Goal: Communication & Community: Answer question/provide support

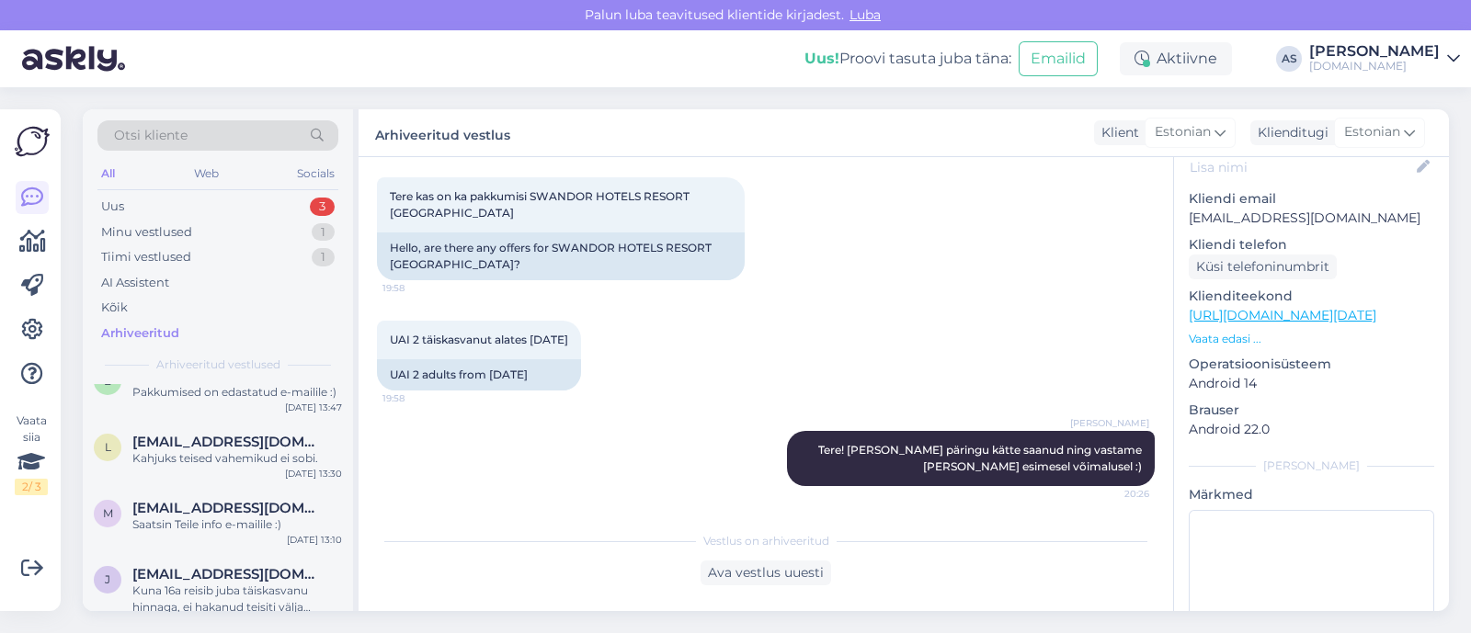
scroll to position [803, 0]
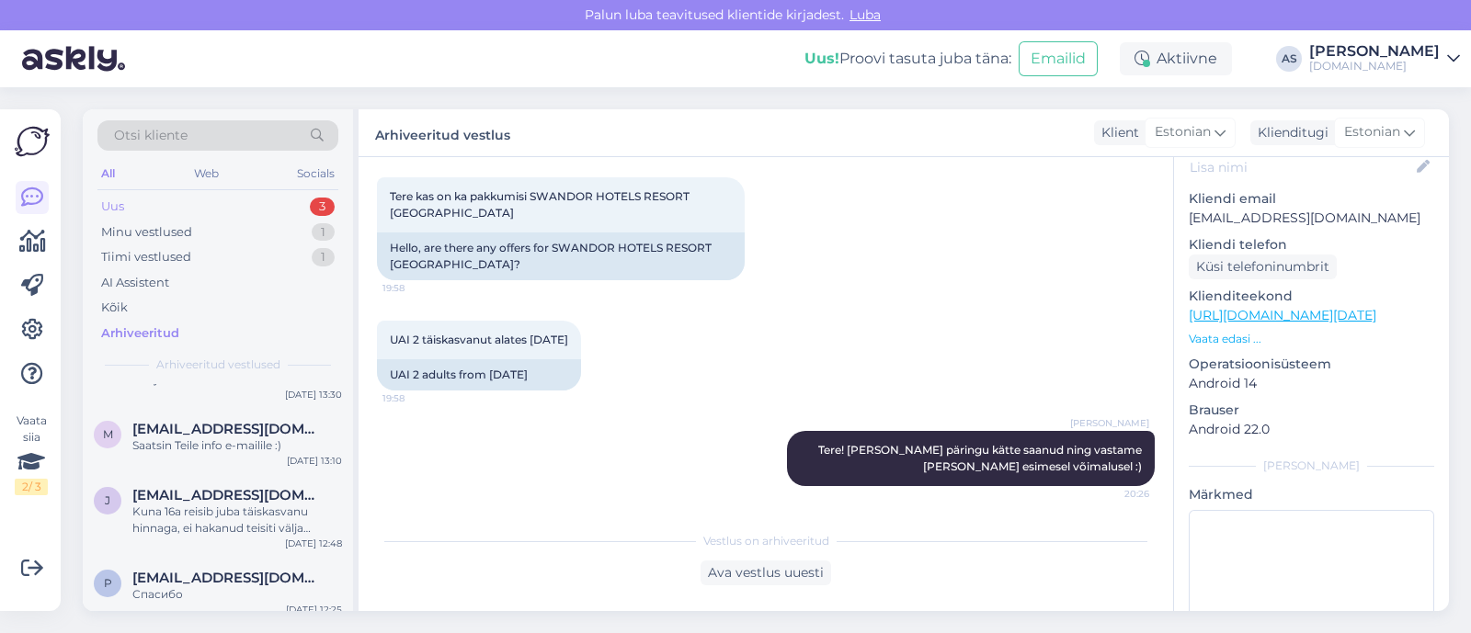
click at [244, 201] on div "Uus 3" at bounding box center [217, 207] width 241 height 26
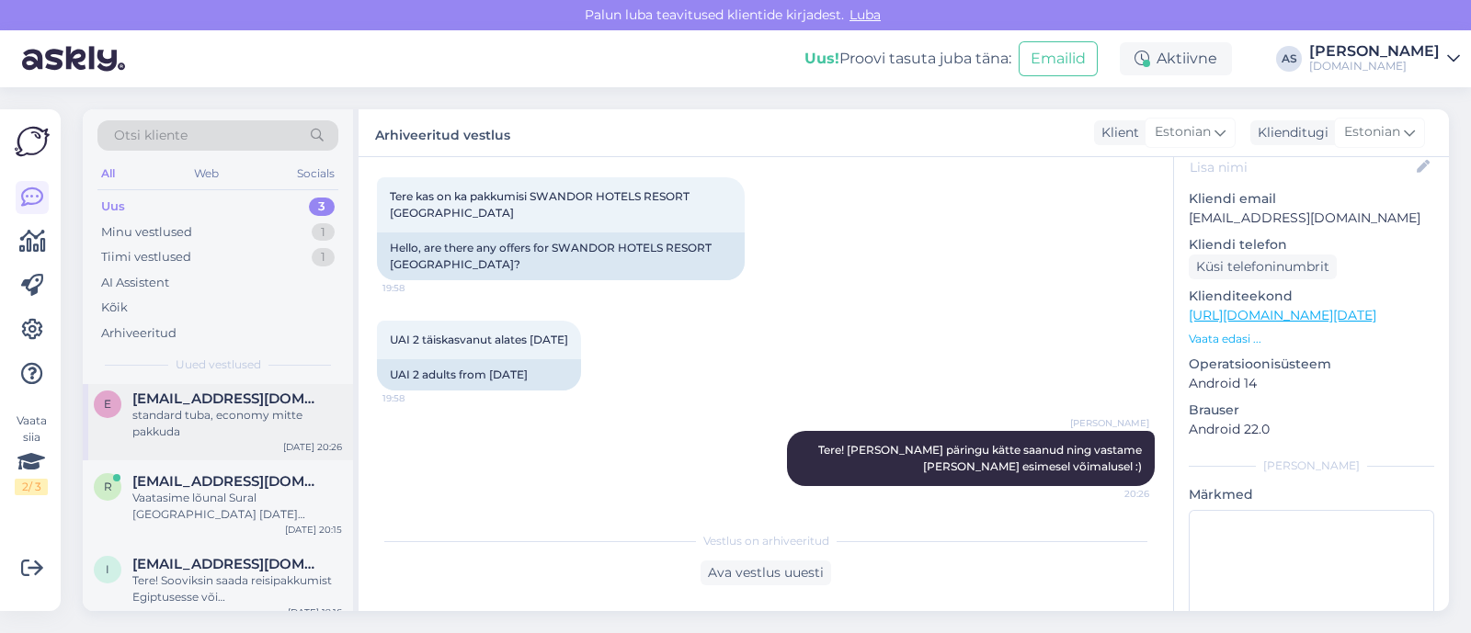
scroll to position [0, 0]
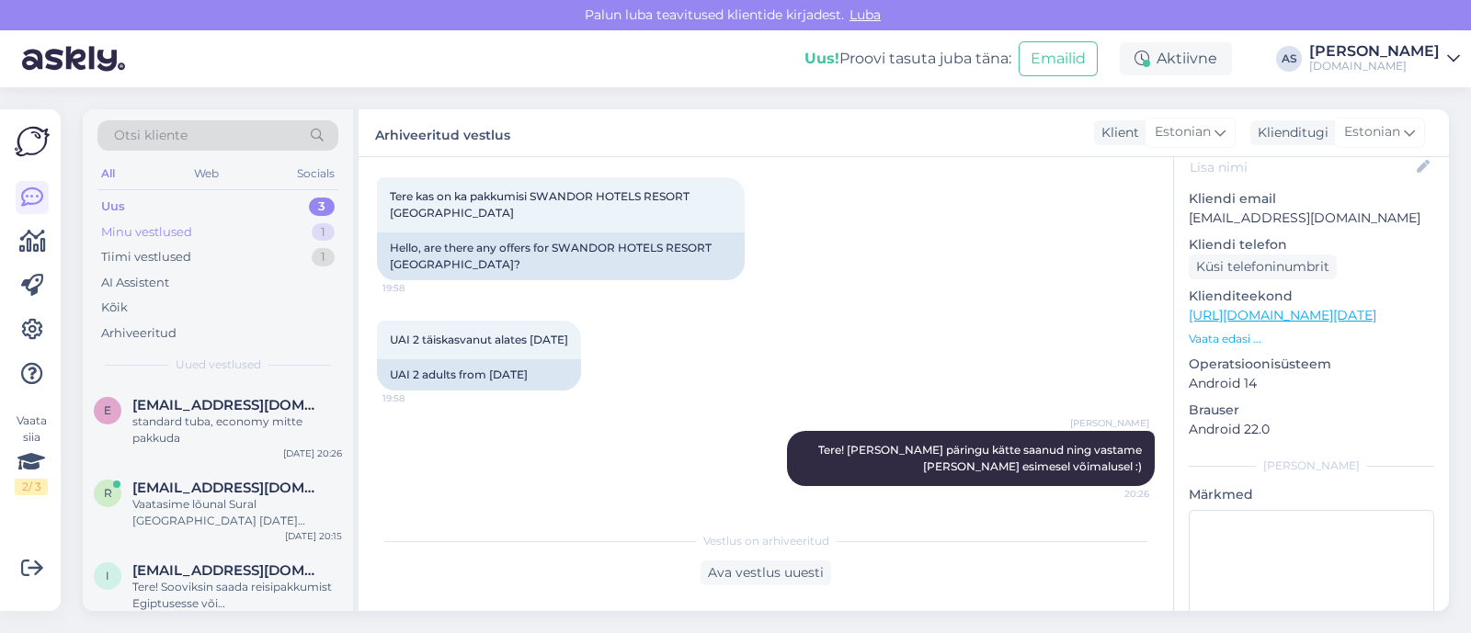
click at [245, 235] on div "Minu vestlused 1" at bounding box center [217, 233] width 241 height 26
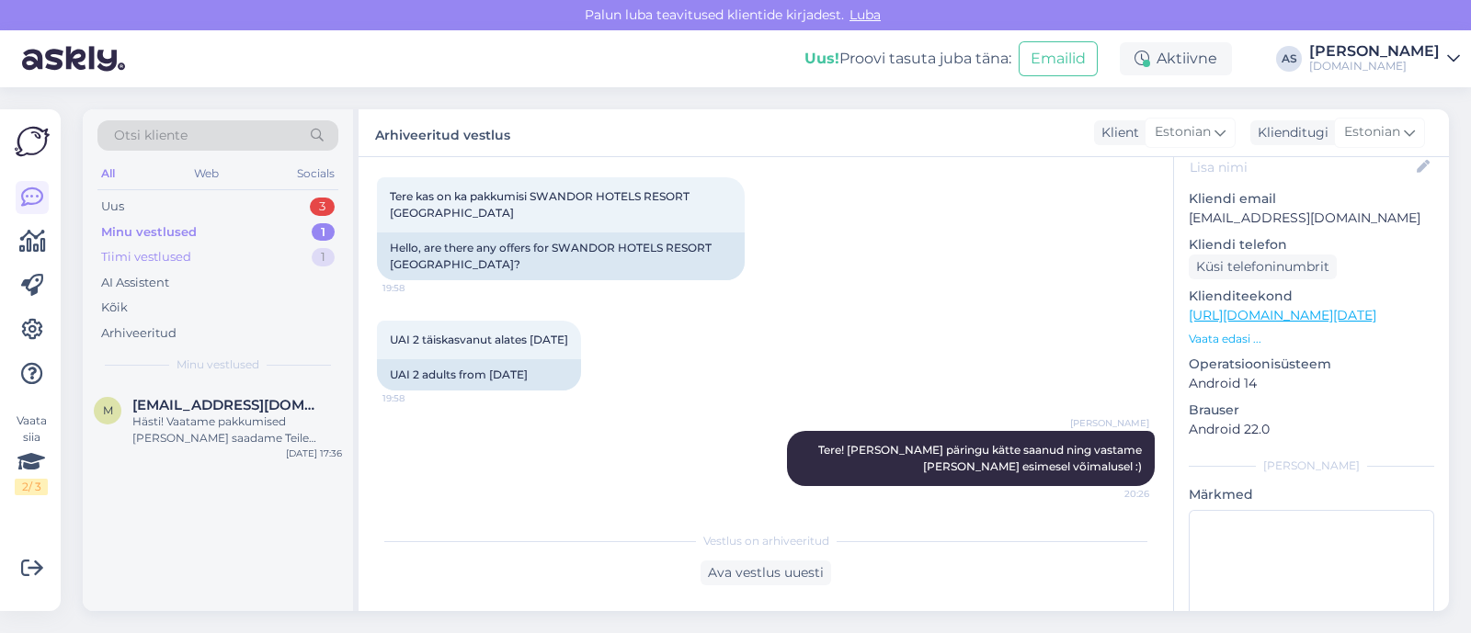
click at [240, 258] on div "Tiimi vestlused 1" at bounding box center [217, 258] width 241 height 26
click at [199, 324] on div "Arhiveeritud" at bounding box center [217, 334] width 241 height 26
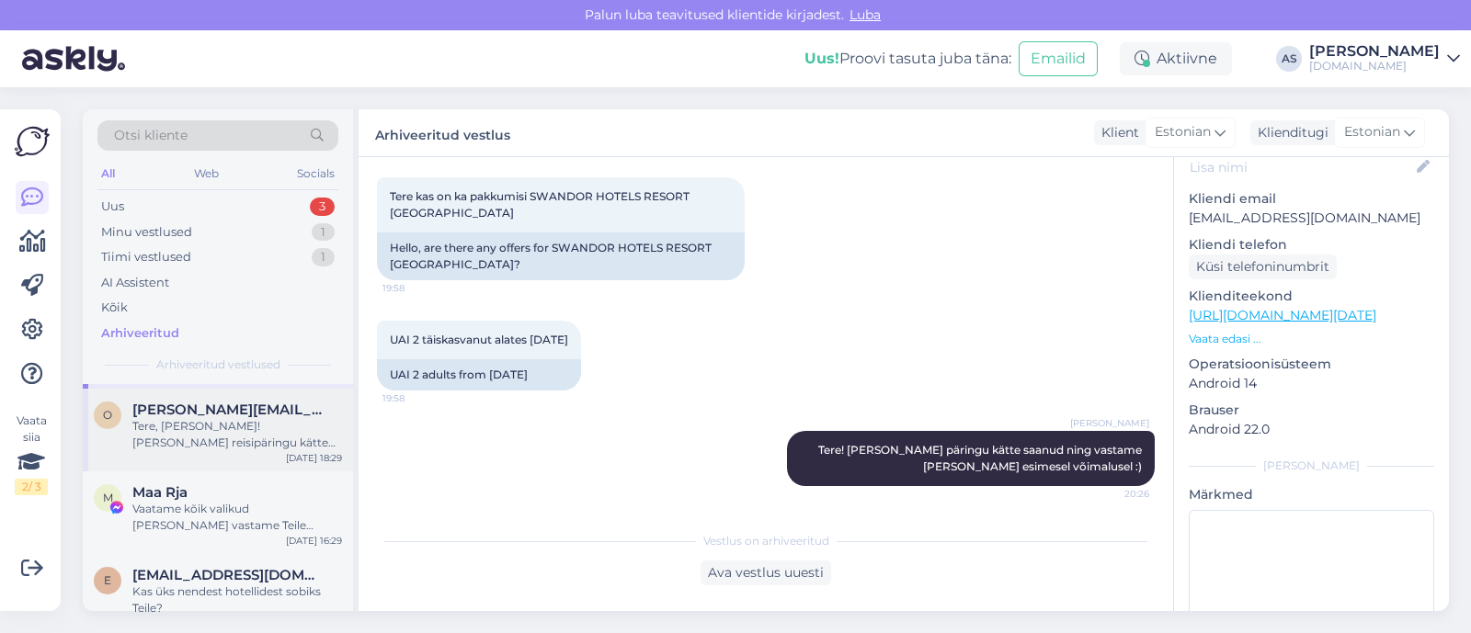
scroll to position [114, 0]
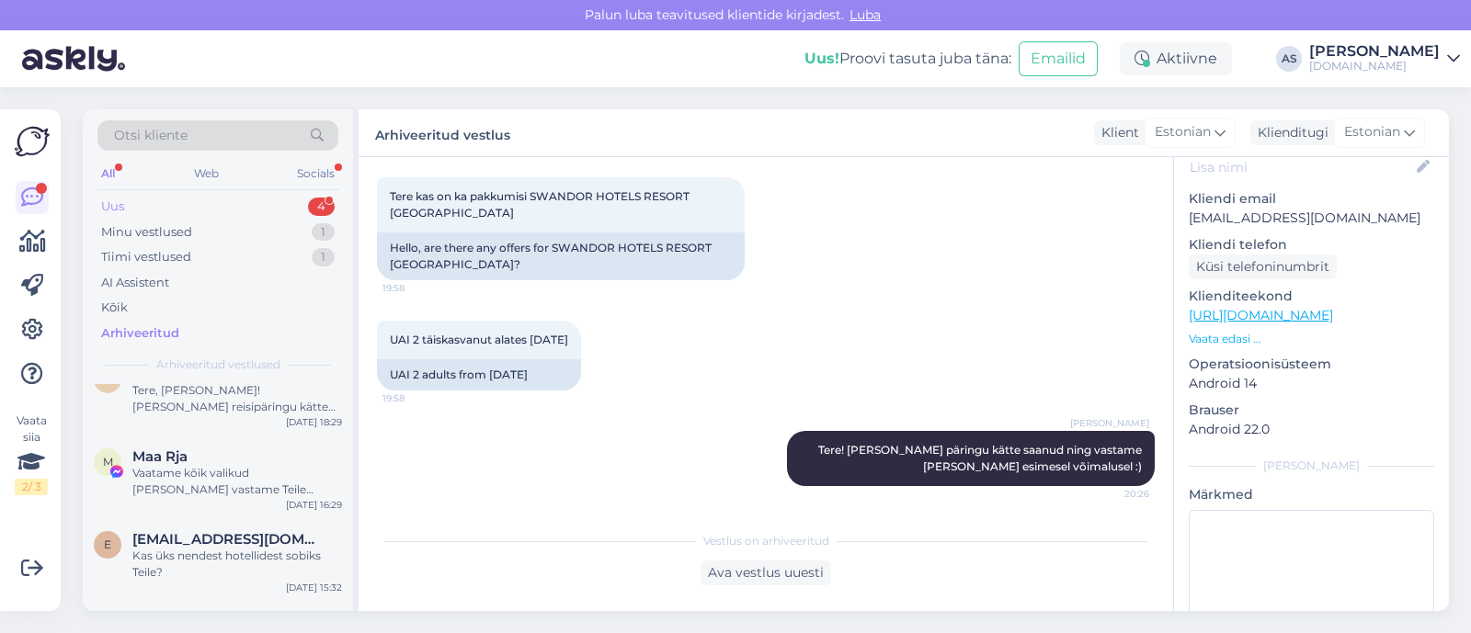
click at [262, 204] on div "Uus 4" at bounding box center [217, 207] width 241 height 26
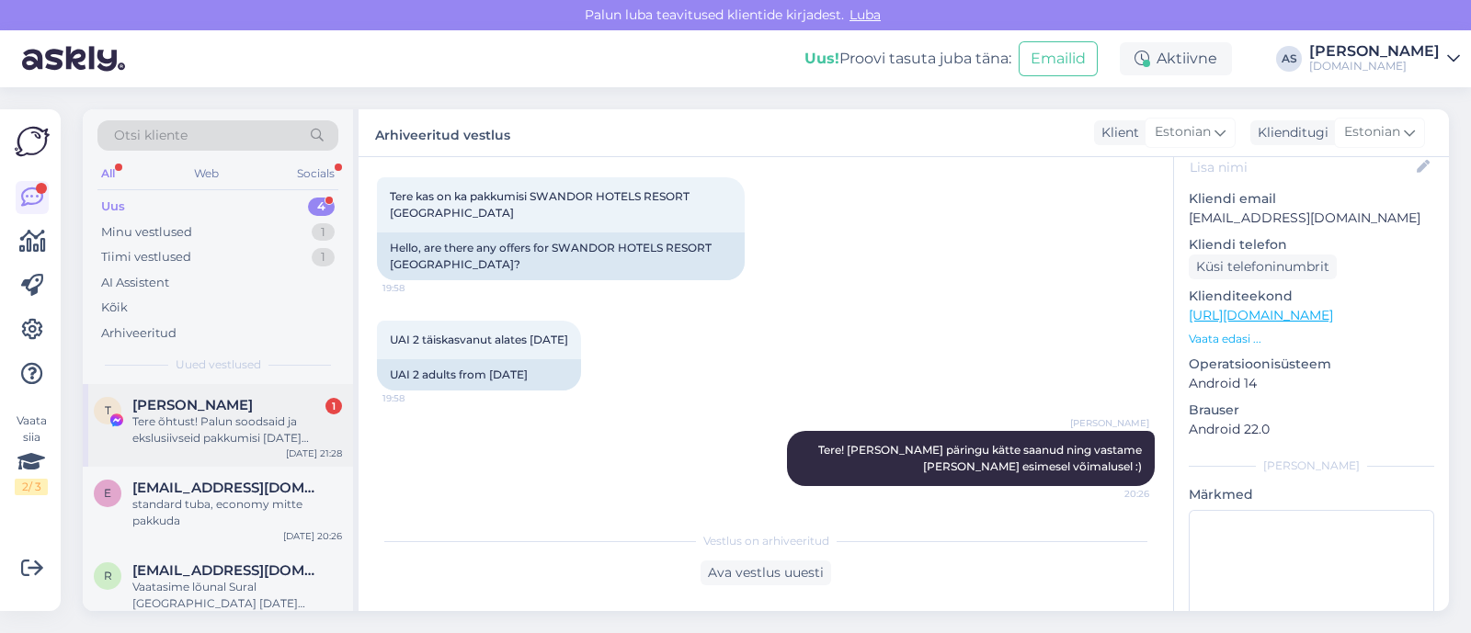
click at [244, 422] on div "Tere õhtust! Palun soodsaid ja ekslusiivseid pakkumisi [DATE] keskpaigaks Egipt…" at bounding box center [237, 430] width 210 height 33
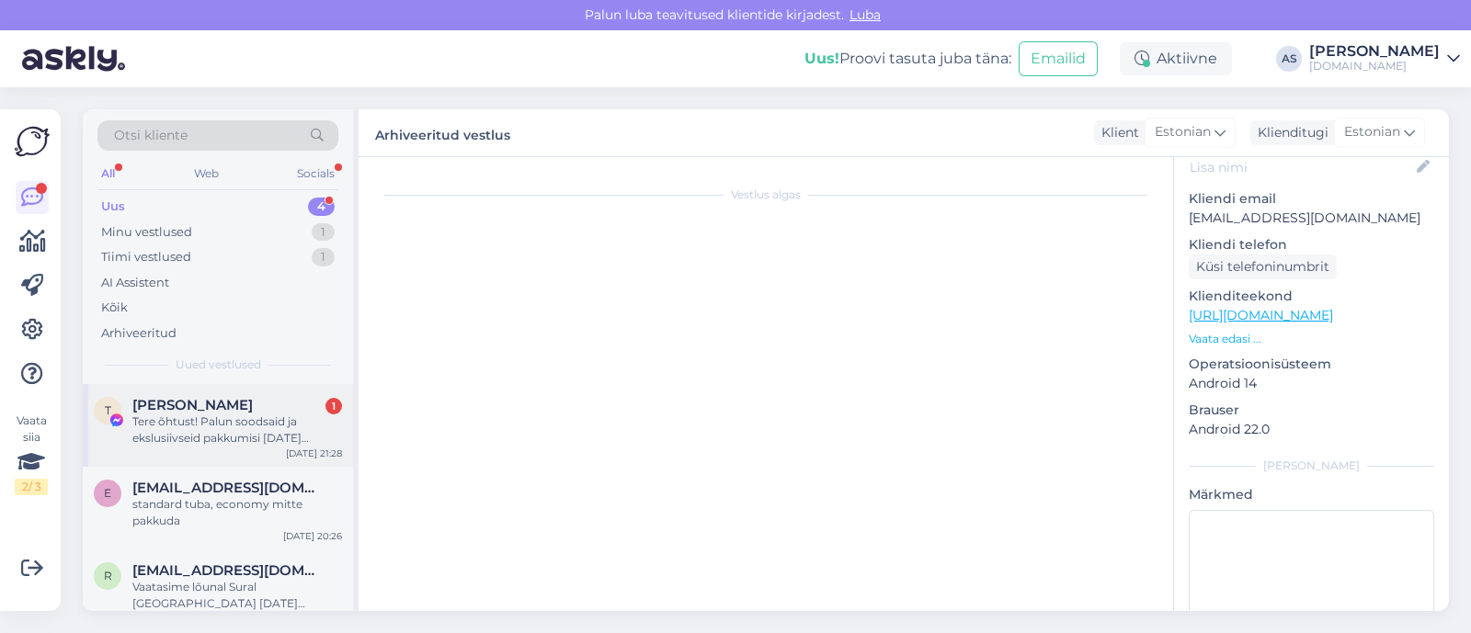
scroll to position [84, 0]
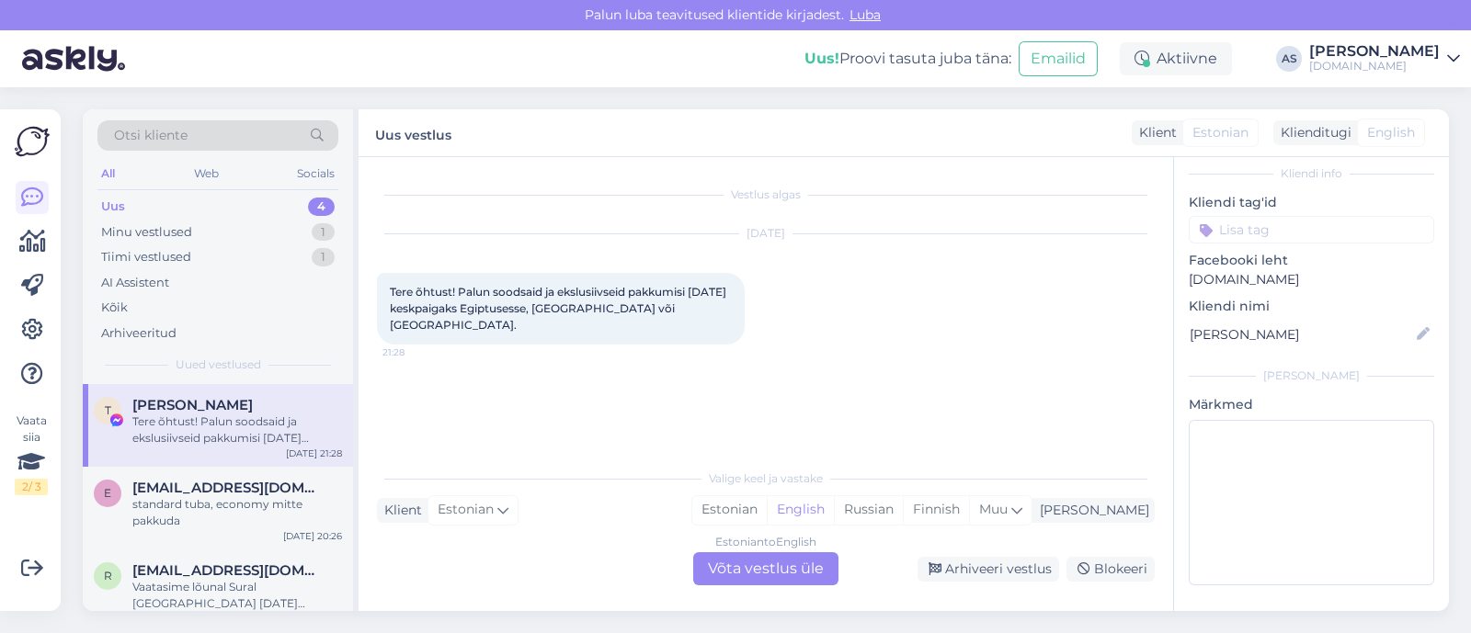
click at [788, 557] on div "Estonian to English Võta vestlus üle" at bounding box center [765, 568] width 145 height 33
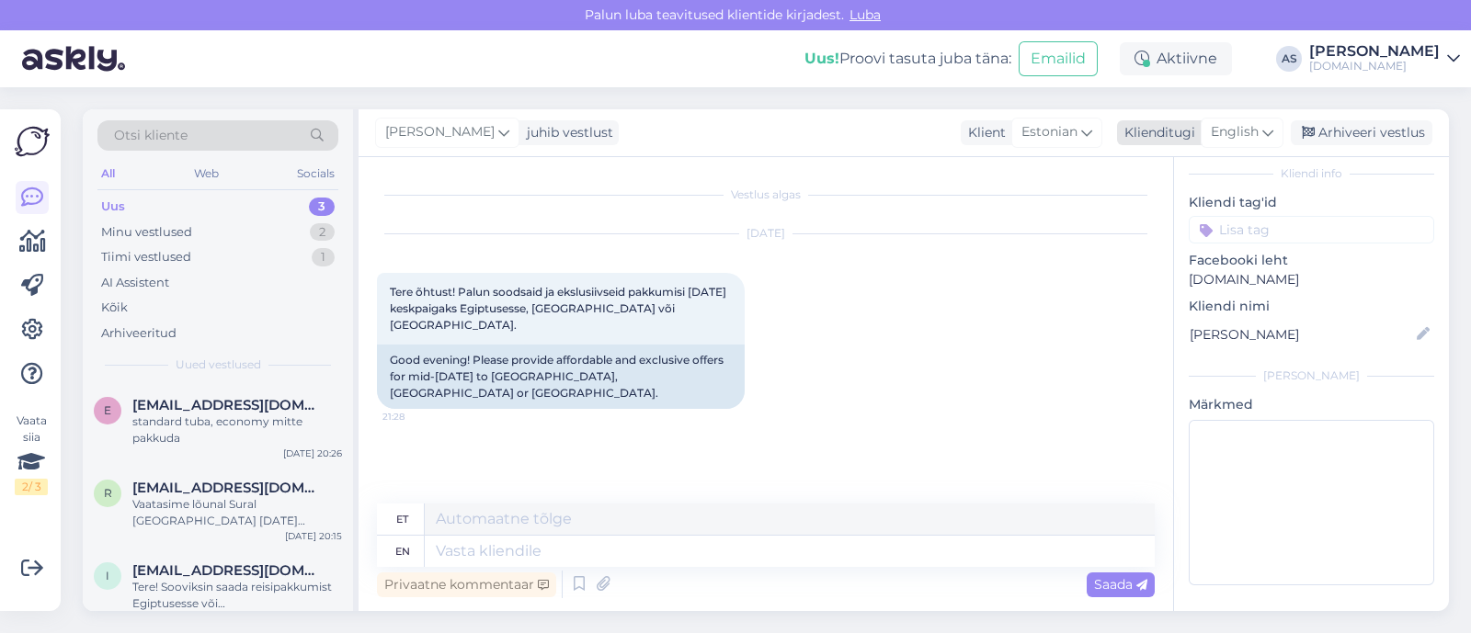
click at [1235, 131] on span "English" at bounding box center [1235, 132] width 48 height 20
click at [1178, 227] on link "Estonian" at bounding box center [1200, 213] width 202 height 29
click at [634, 554] on textarea at bounding box center [766, 548] width 778 height 39
type textarea "Tere, täname [PERSON_NAME] eest!KUi"
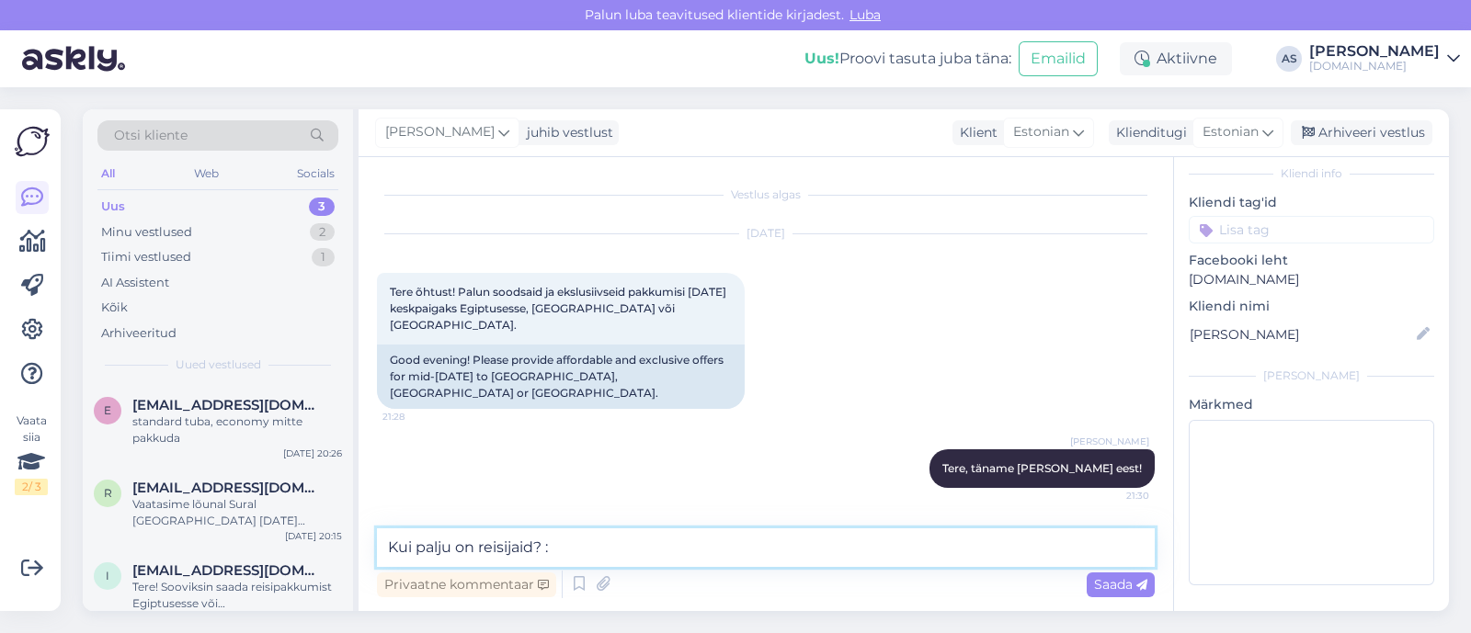
type textarea "Kui palju on reisijaid? :)"
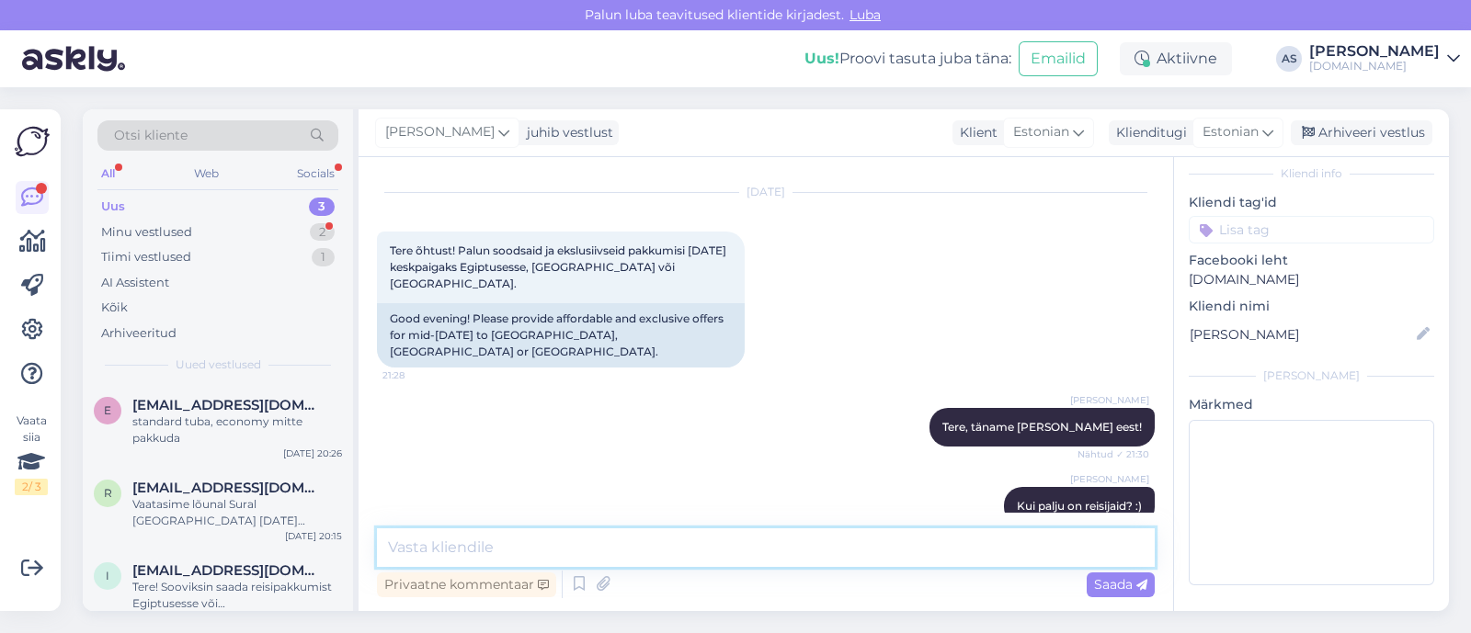
scroll to position [216, 0]
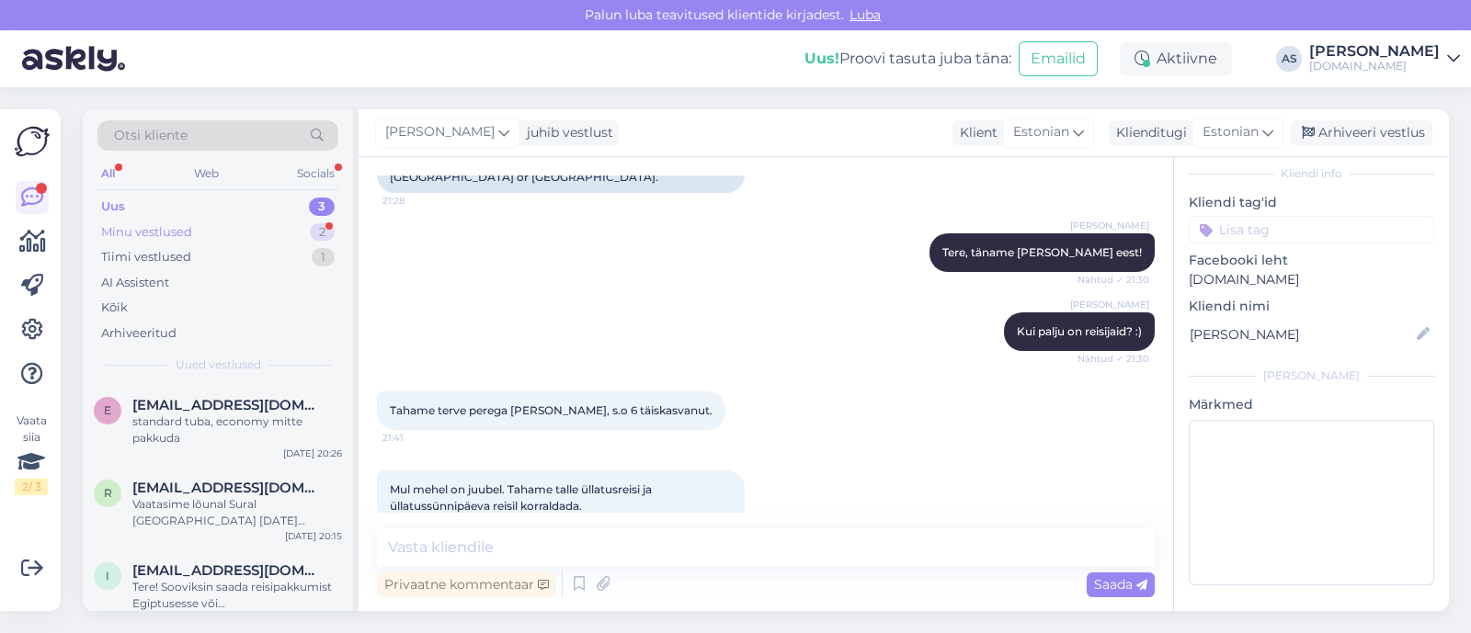
click at [282, 234] on div "Minu vestlused 2" at bounding box center [217, 233] width 241 height 26
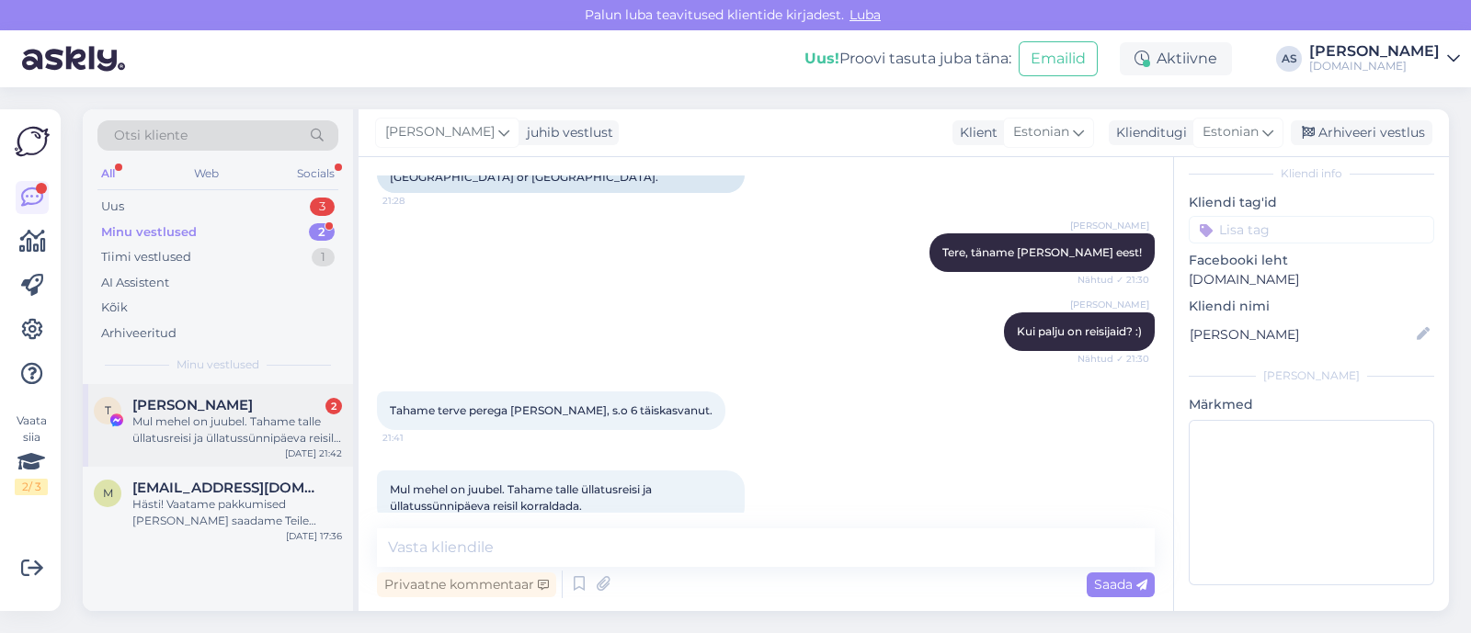
click at [242, 429] on div "Mul mehel on juubel. Tahame talle üllatusreisi ja üllatussünnipäeva reisil korr…" at bounding box center [237, 430] width 210 height 33
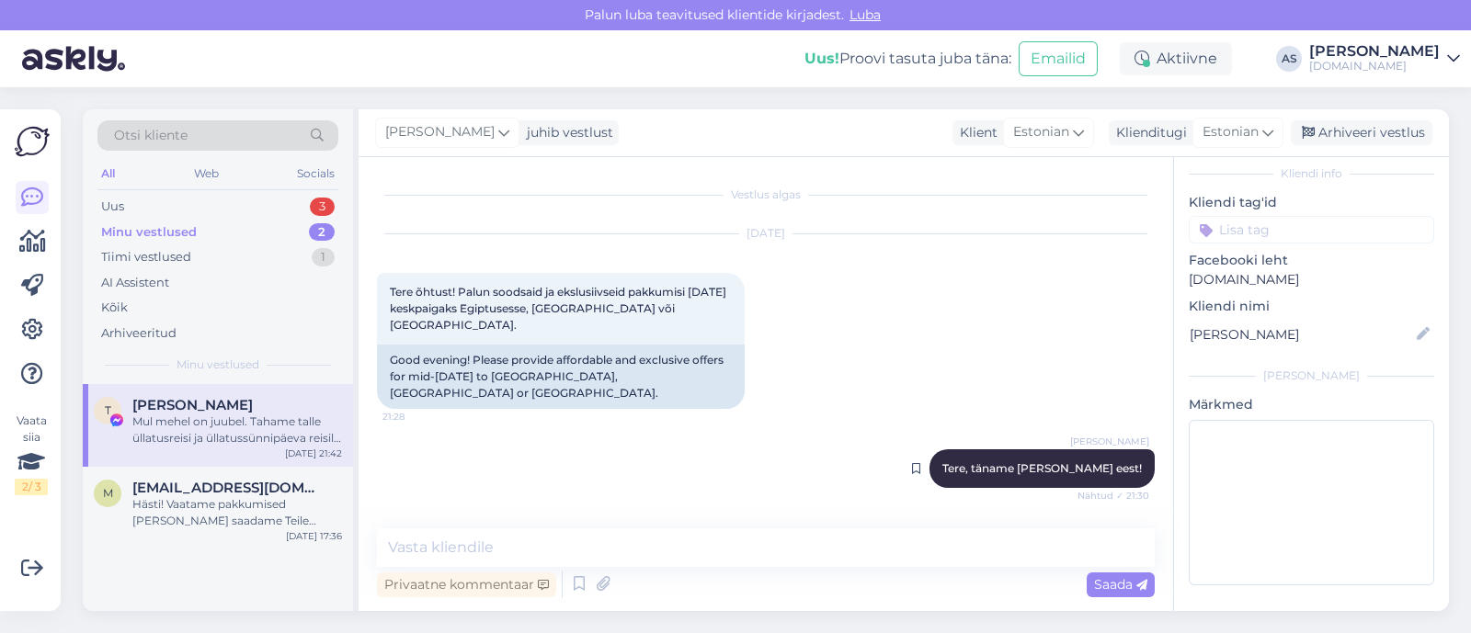
scroll to position [215, 0]
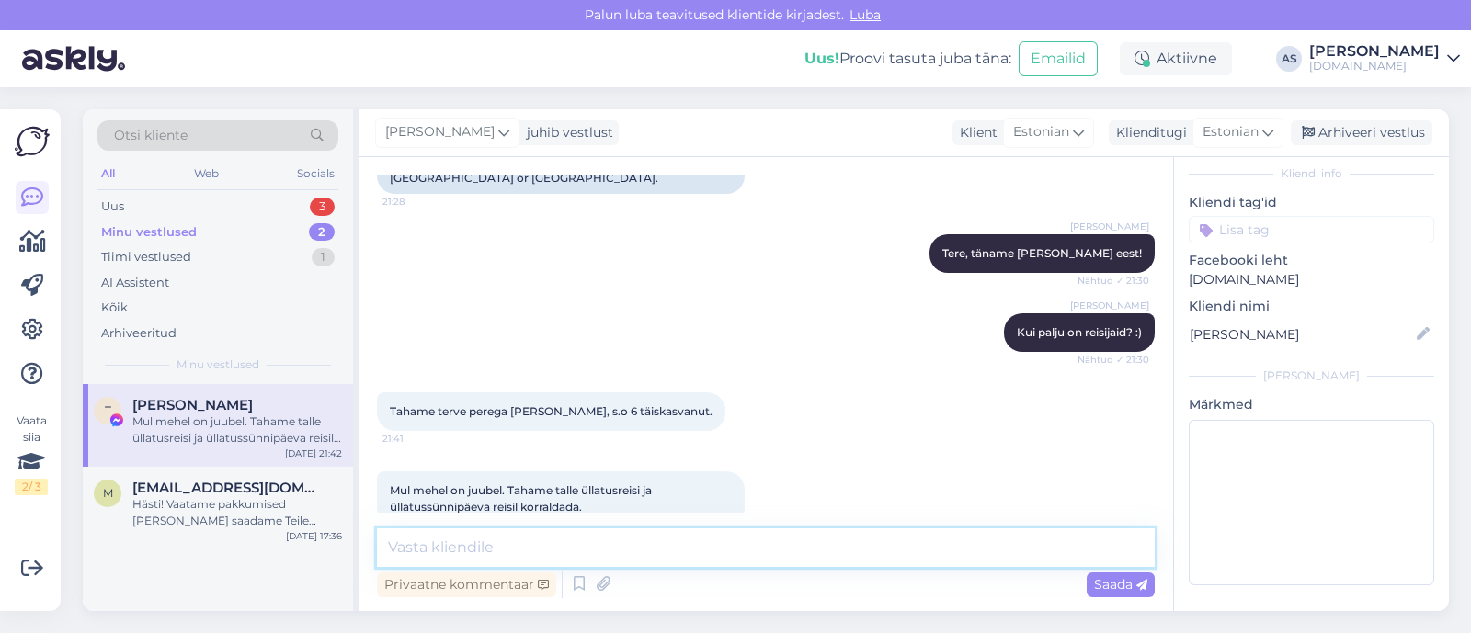
click at [814, 552] on textarea at bounding box center [766, 548] width 778 height 39
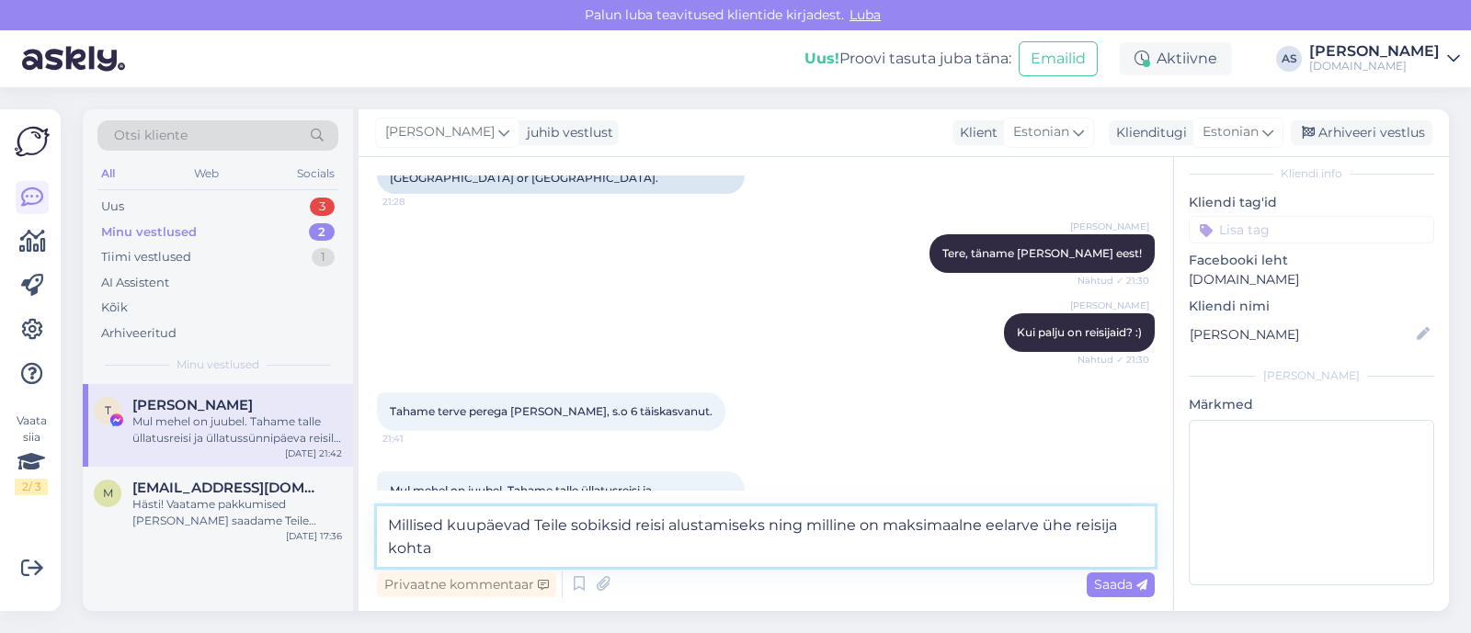
type textarea "Millised kuupäevad Teile sobiksid reisi alustamiseks ning milline on maksimaaln…"
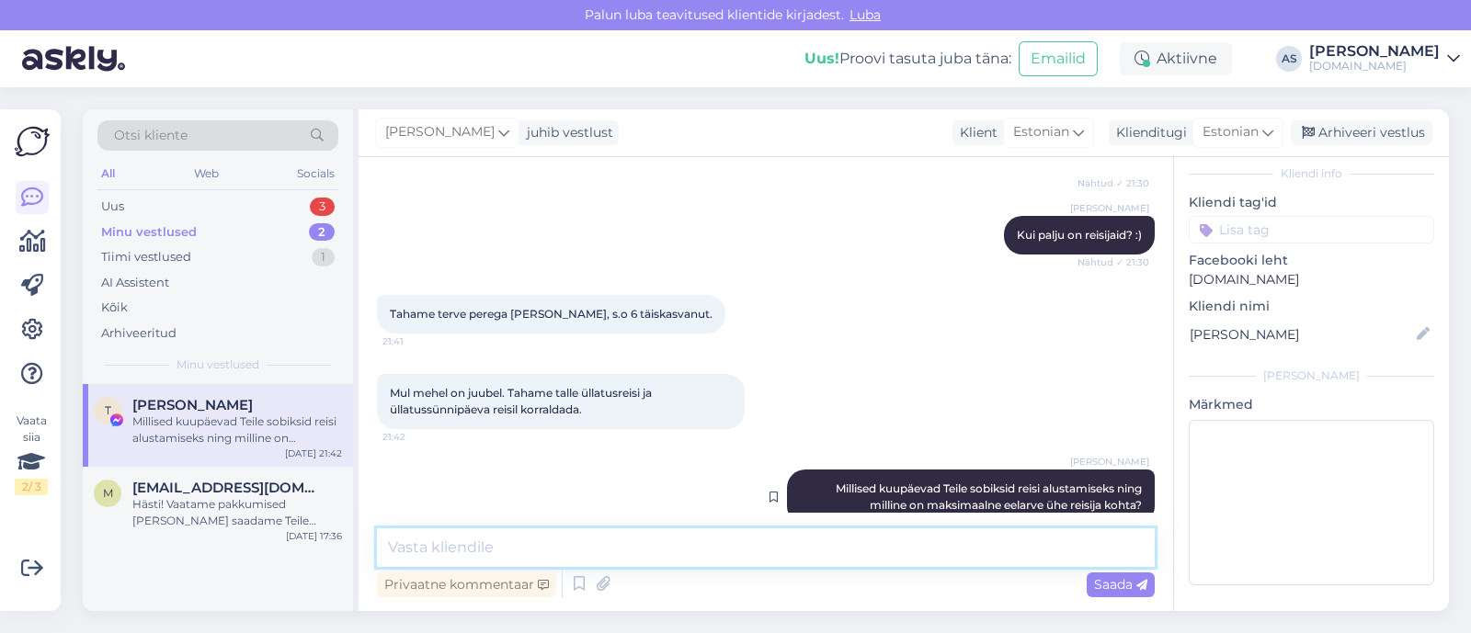
scroll to position [312, 0]
click at [269, 207] on div "Uus 3" at bounding box center [217, 207] width 241 height 26
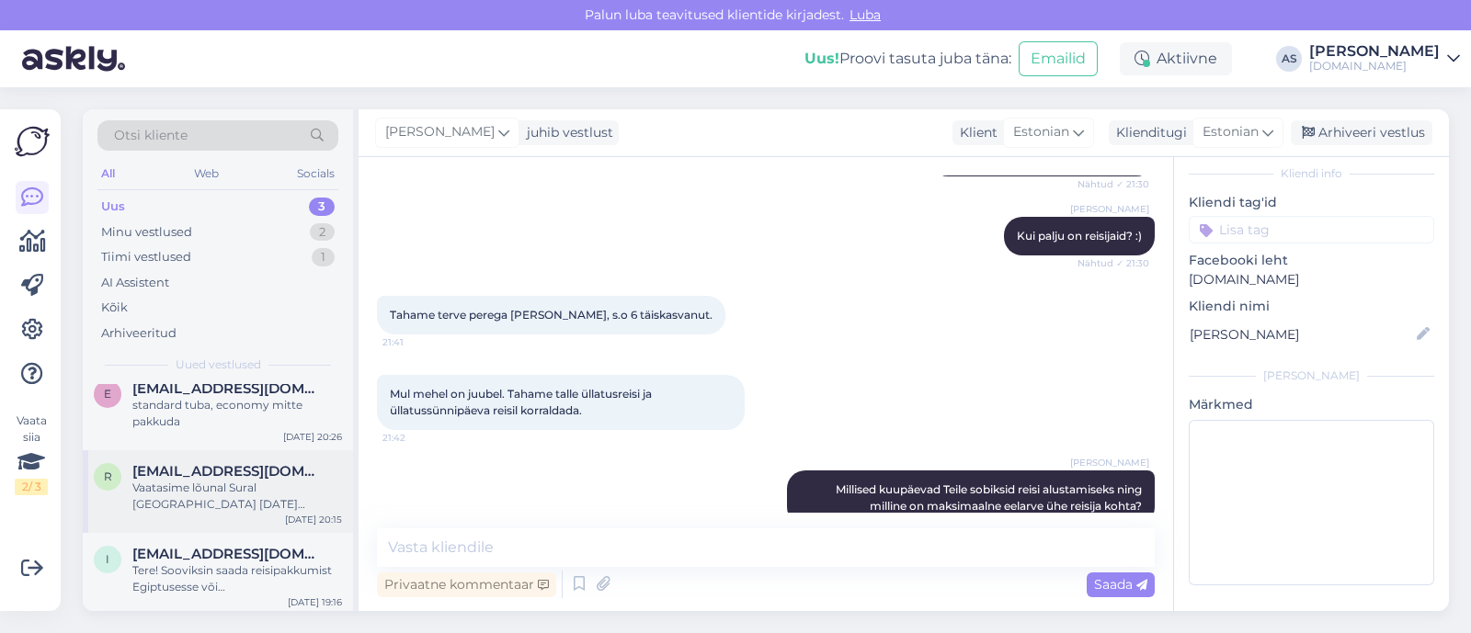
scroll to position [20, 0]
click at [253, 411] on div "standard tuba, economy mitte pakkuda" at bounding box center [237, 409] width 210 height 33
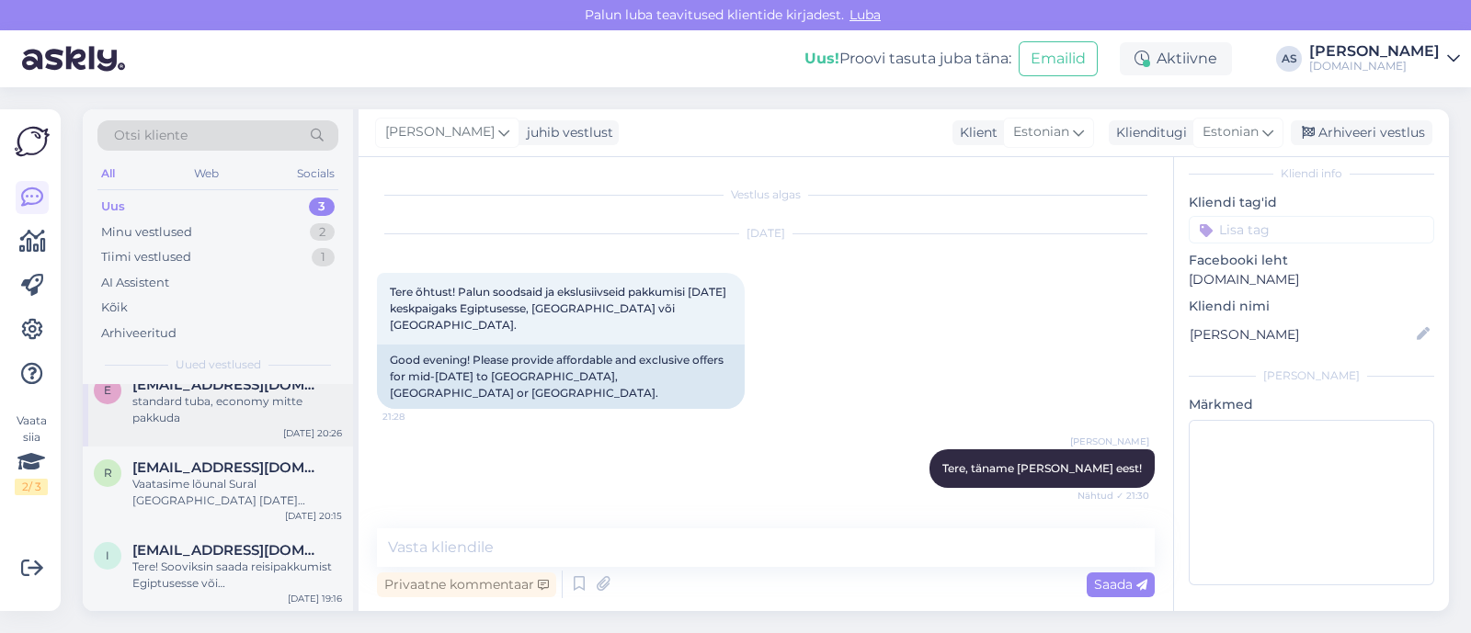
scroll to position [229, 0]
